Goal: Information Seeking & Learning: Learn about a topic

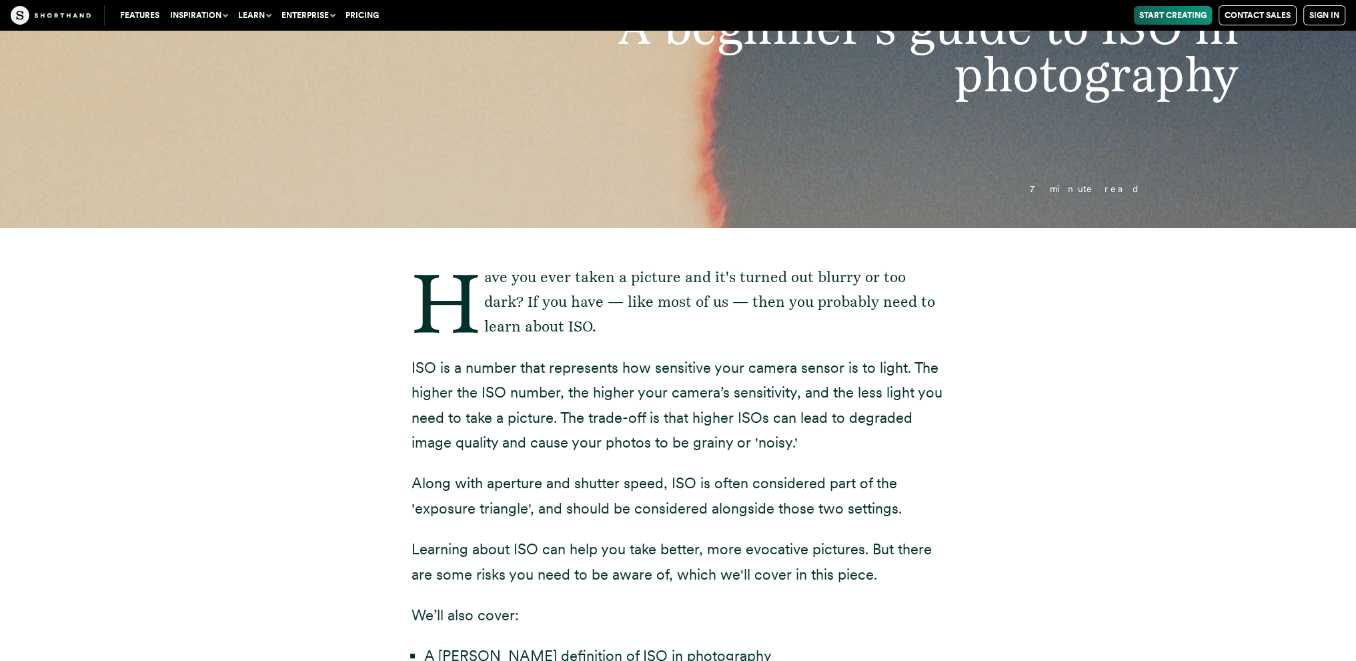
scroll to position [200, 0]
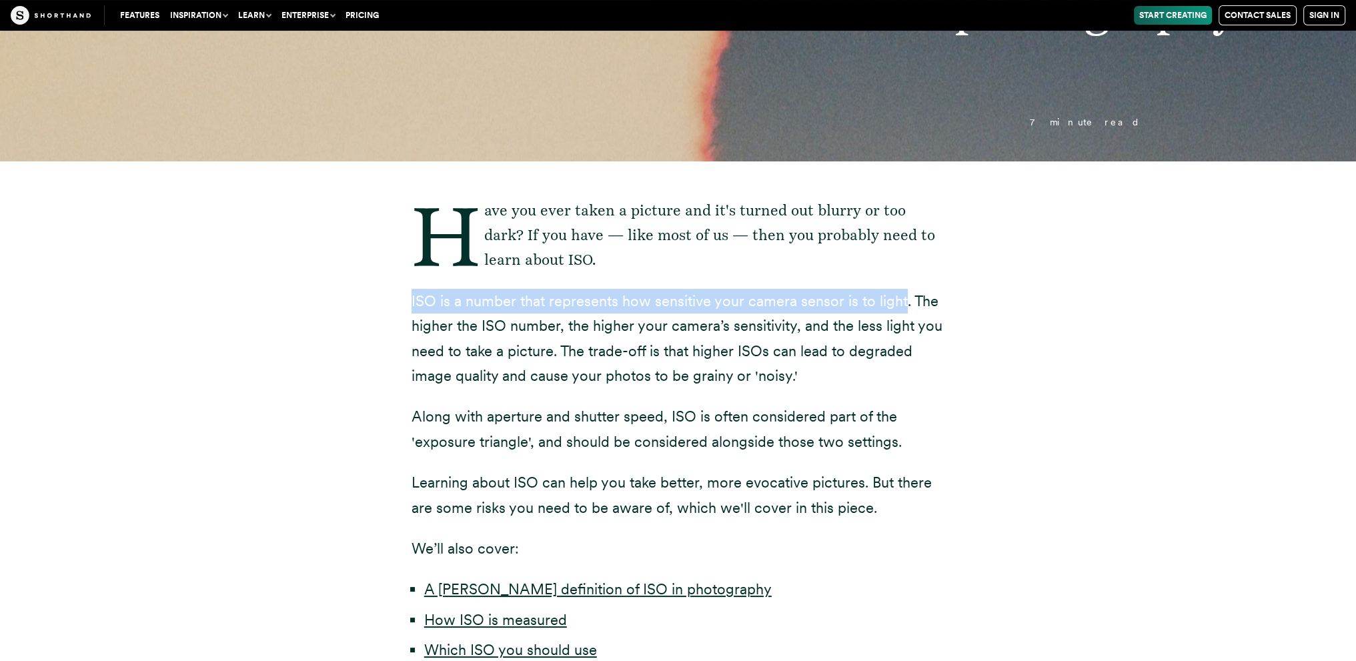
drag, startPoint x: 407, startPoint y: 298, endPoint x: 901, endPoint y: 296, distance: 494.3
click at [901, 296] on div "Have you ever taken a picture and it's turned out blurry or too dark? If you ha…" at bounding box center [678, 529] width 587 height 736
copy p "ISO is a number that represents how sensitive your camera sensor is to light"
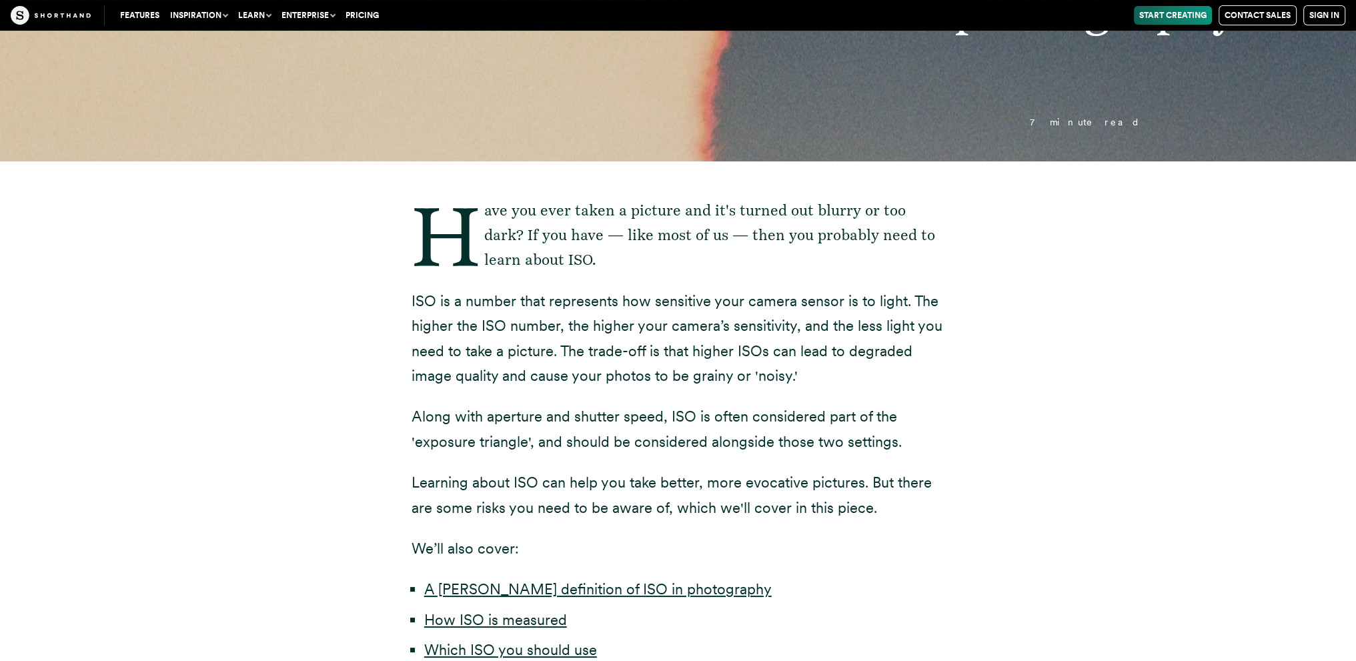
click at [958, 591] on div "Have you ever taken a picture and it's turned out blurry or too dark? If you ha…" at bounding box center [678, 529] width 587 height 736
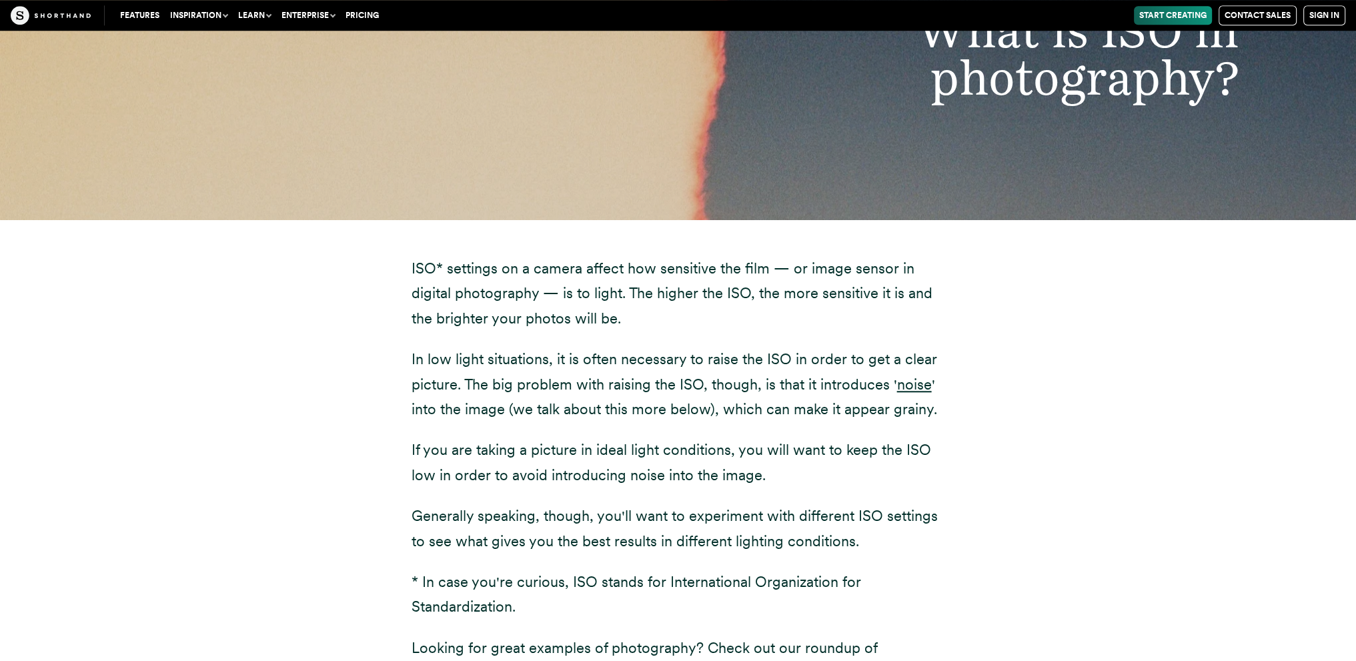
scroll to position [1534, 0]
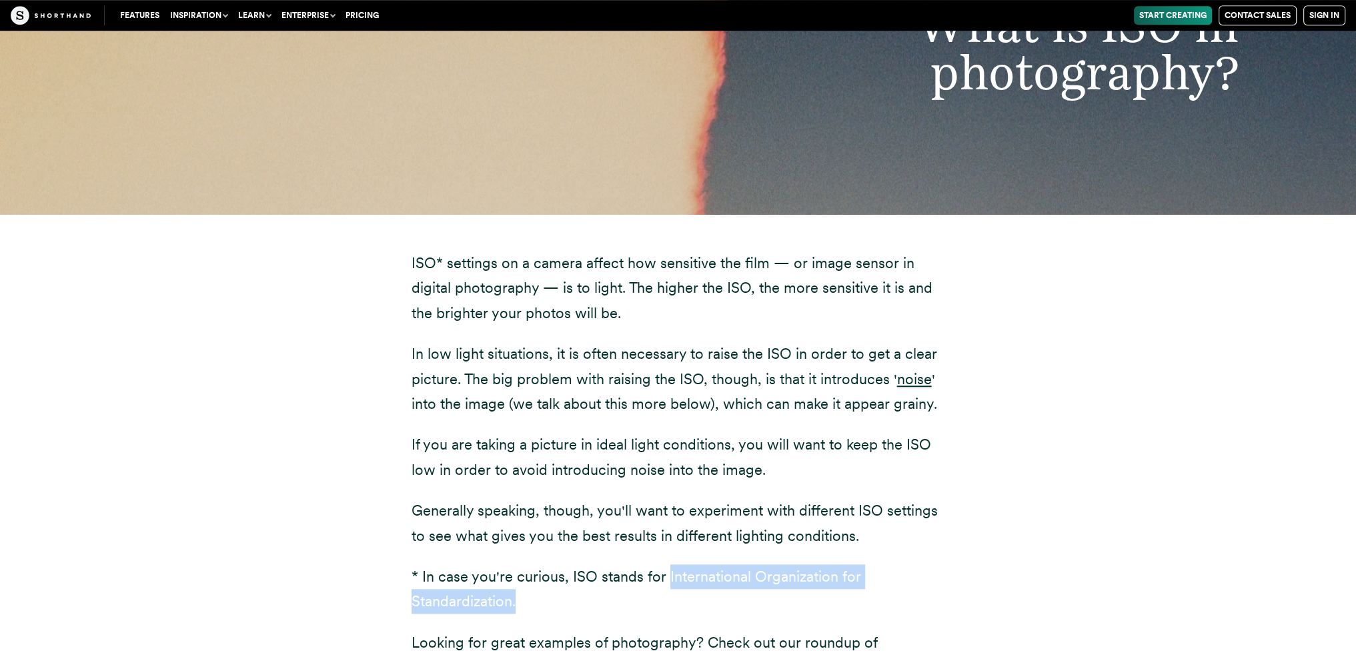
drag, startPoint x: 664, startPoint y: 580, endPoint x: 678, endPoint y: 608, distance: 31.0
click at [678, 608] on p "* In case you're curious, ISO stands for International Organization for Standar…" at bounding box center [679, 589] width 534 height 50
copy p "International Organization for Standardization."
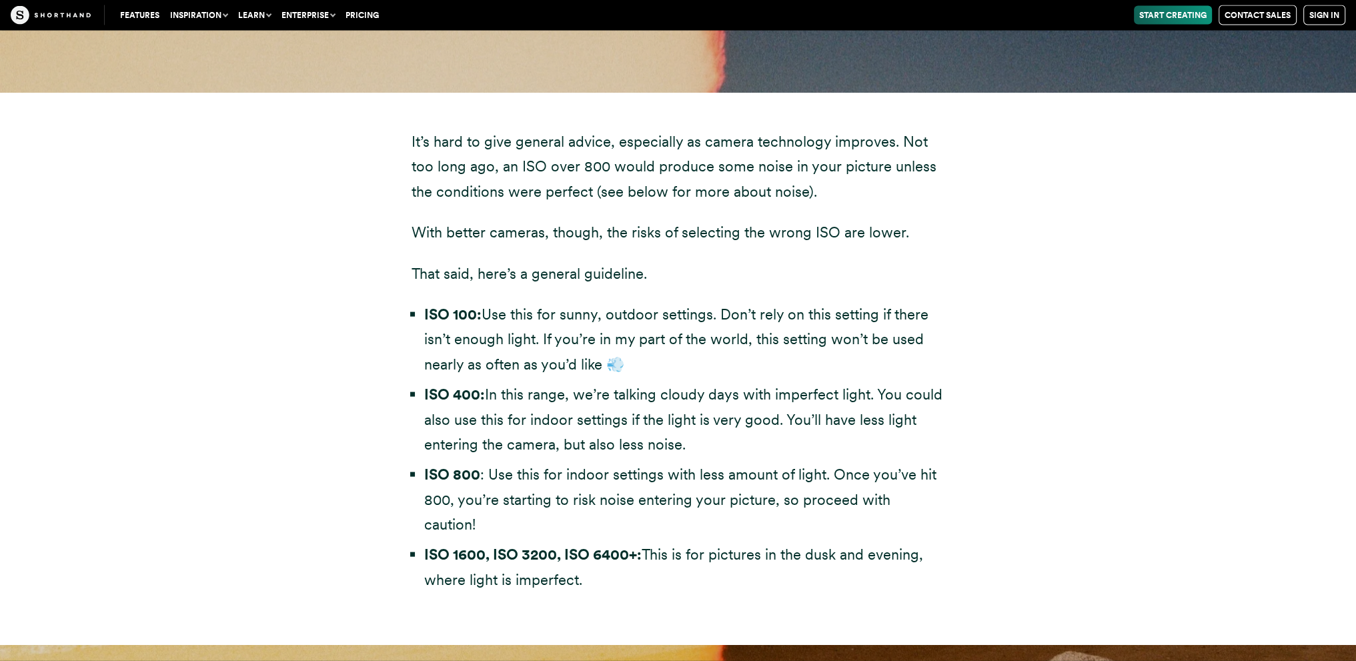
scroll to position [3602, 0]
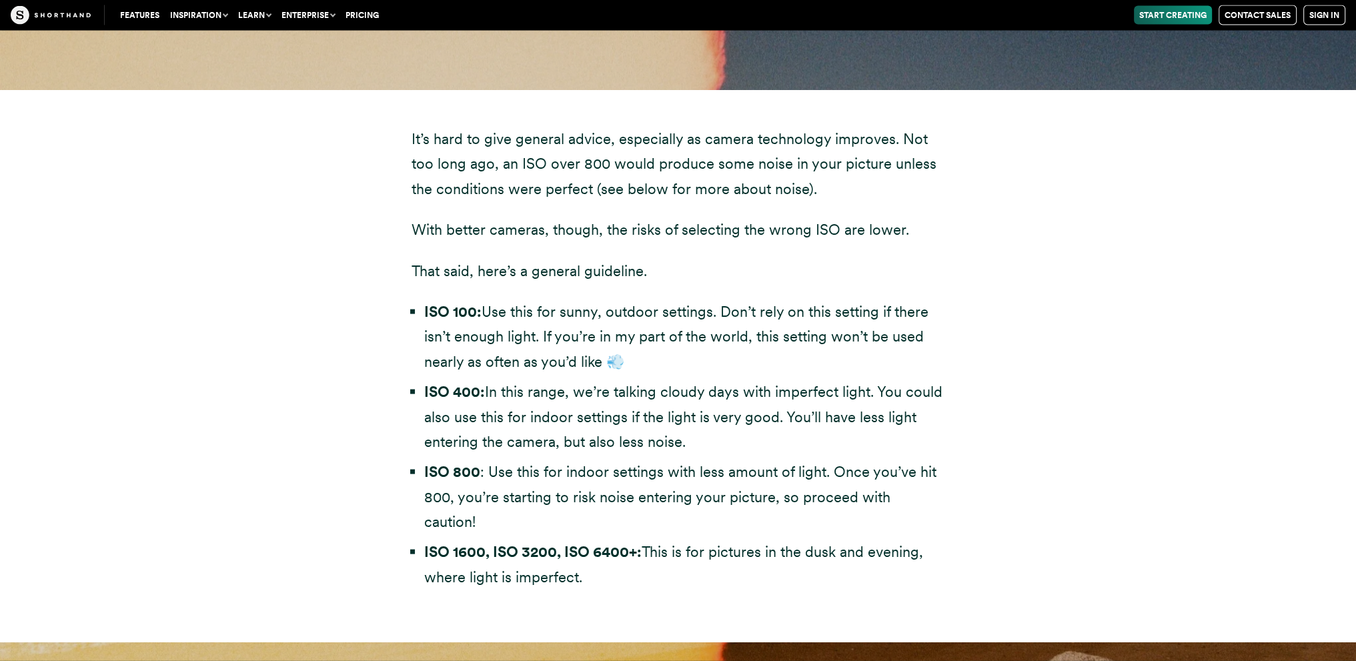
click at [618, 354] on li "ISO 100: Use this for sunny, outdoor settings. Don’t rely on this setting if th…" at bounding box center [684, 337] width 521 height 75
click at [618, 361] on li "ISO 100: Use this for sunny, outdoor settings. Don’t rely on this setting if th…" at bounding box center [684, 337] width 521 height 75
copy li "💨"
